Goal: Communication & Community: Connect with others

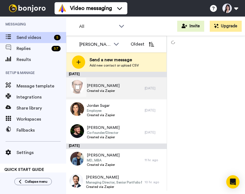
click at [86, 82] on div "[PERSON_NAME] Created via Zapier" at bounding box center [105, 88] width 79 height 22
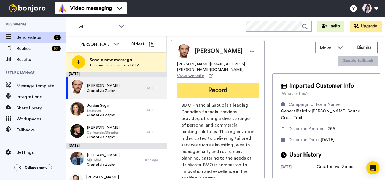
click at [240, 85] on button "Record" at bounding box center [218, 90] width 82 height 14
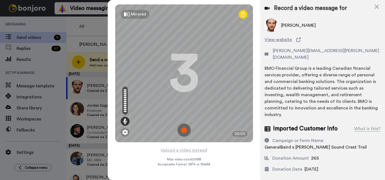
click at [184, 129] on img at bounding box center [184, 130] width 13 height 13
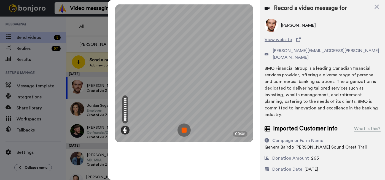
click at [184, 129] on img at bounding box center [184, 130] width 13 height 13
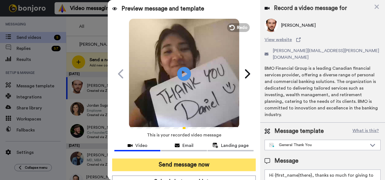
click at [200, 169] on button "Send message now" at bounding box center [184, 165] width 144 height 13
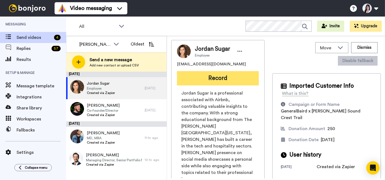
click at [206, 79] on button "Record" at bounding box center [218, 78] width 82 height 14
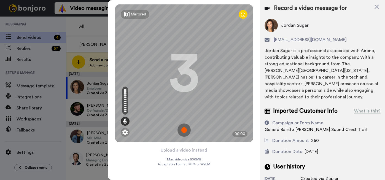
click at [184, 131] on img at bounding box center [184, 130] width 13 height 13
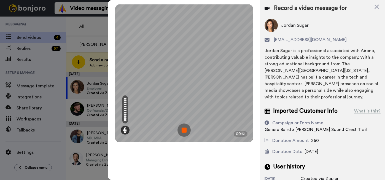
click at [184, 131] on img at bounding box center [184, 130] width 13 height 13
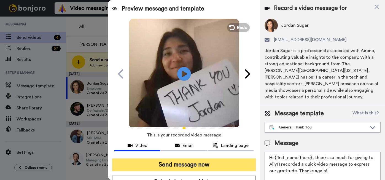
click at [182, 162] on button "Send message now" at bounding box center [184, 165] width 144 height 13
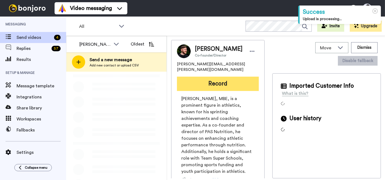
click at [232, 80] on button "Record" at bounding box center [218, 84] width 82 height 14
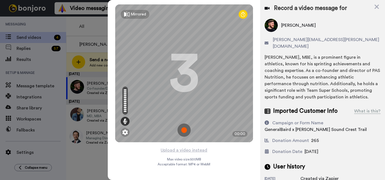
click at [184, 133] on img at bounding box center [184, 130] width 13 height 13
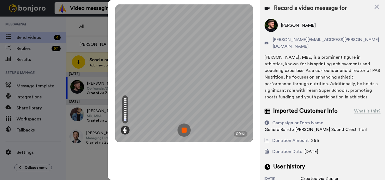
click at [184, 133] on img at bounding box center [184, 130] width 13 height 13
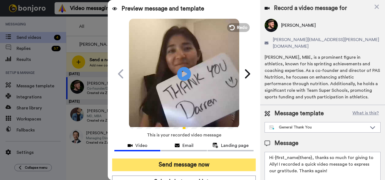
click at [188, 162] on button "Send message now" at bounding box center [184, 165] width 144 height 13
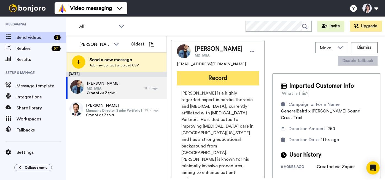
click at [200, 81] on button "Record" at bounding box center [218, 78] width 82 height 14
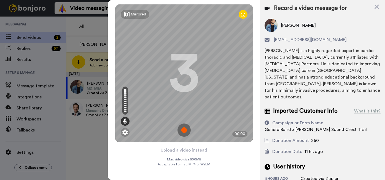
click at [185, 129] on img at bounding box center [184, 130] width 13 height 13
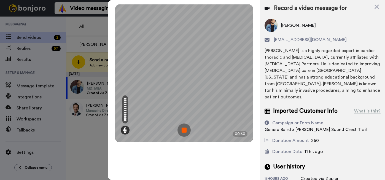
click at [185, 129] on img at bounding box center [184, 130] width 13 height 13
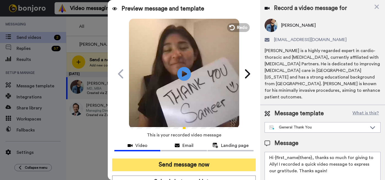
click at [172, 166] on button "Send message now" at bounding box center [184, 165] width 144 height 13
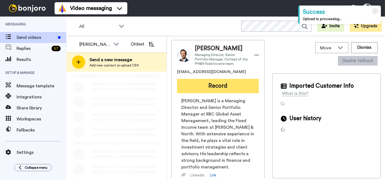
click at [248, 91] on button "Record" at bounding box center [218, 86] width 82 height 14
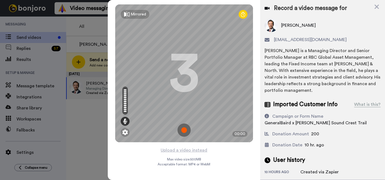
click at [183, 132] on img at bounding box center [184, 130] width 13 height 13
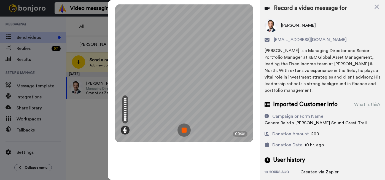
click at [183, 132] on img at bounding box center [184, 130] width 13 height 13
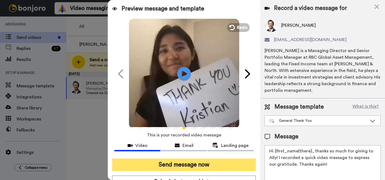
click at [189, 164] on button "Send message now" at bounding box center [184, 165] width 144 height 13
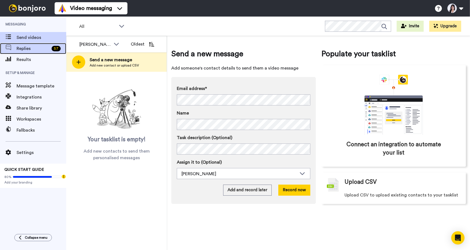
click at [39, 52] on span "Replies" at bounding box center [33, 48] width 33 height 7
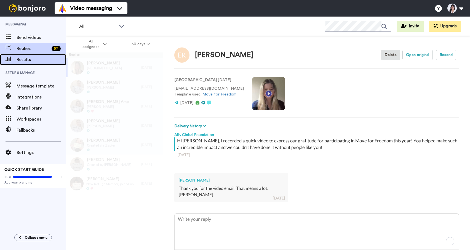
click at [47, 60] on span "Results" at bounding box center [42, 59] width 50 height 7
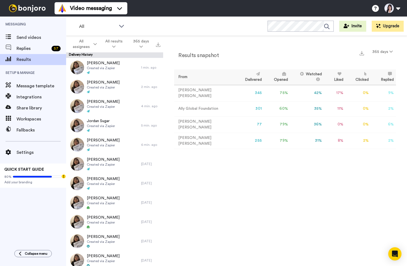
click at [271, 124] on td "6 %" at bounding box center [383, 124] width 25 height 16
drag, startPoint x: 393, startPoint y: 91, endPoint x: 330, endPoint y: 90, distance: 62.9
click at [271, 90] on tr "[PERSON_NAME] 345 75 % 42 % 17 % 0 % 9 % 0" at bounding box center [285, 93] width 222 height 16
click at [271, 171] on div "Results snapshot 365 days From Delivered Opened Watched Liked Clicked Replied F…" at bounding box center [285, 152] width 244 height 233
